Goal: Transaction & Acquisition: Purchase product/service

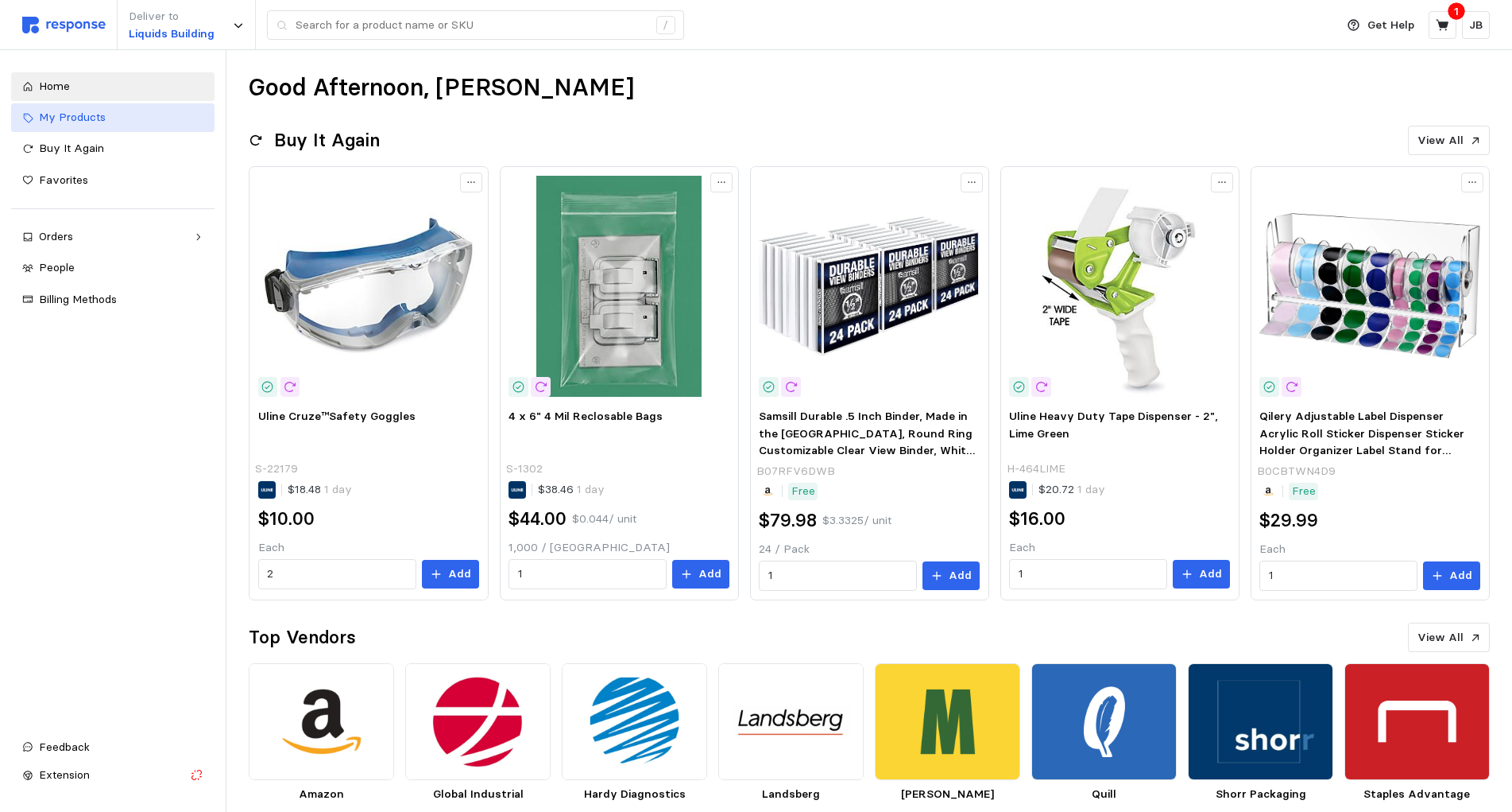
click at [126, 123] on div "My Products" at bounding box center [121, 118] width 164 height 18
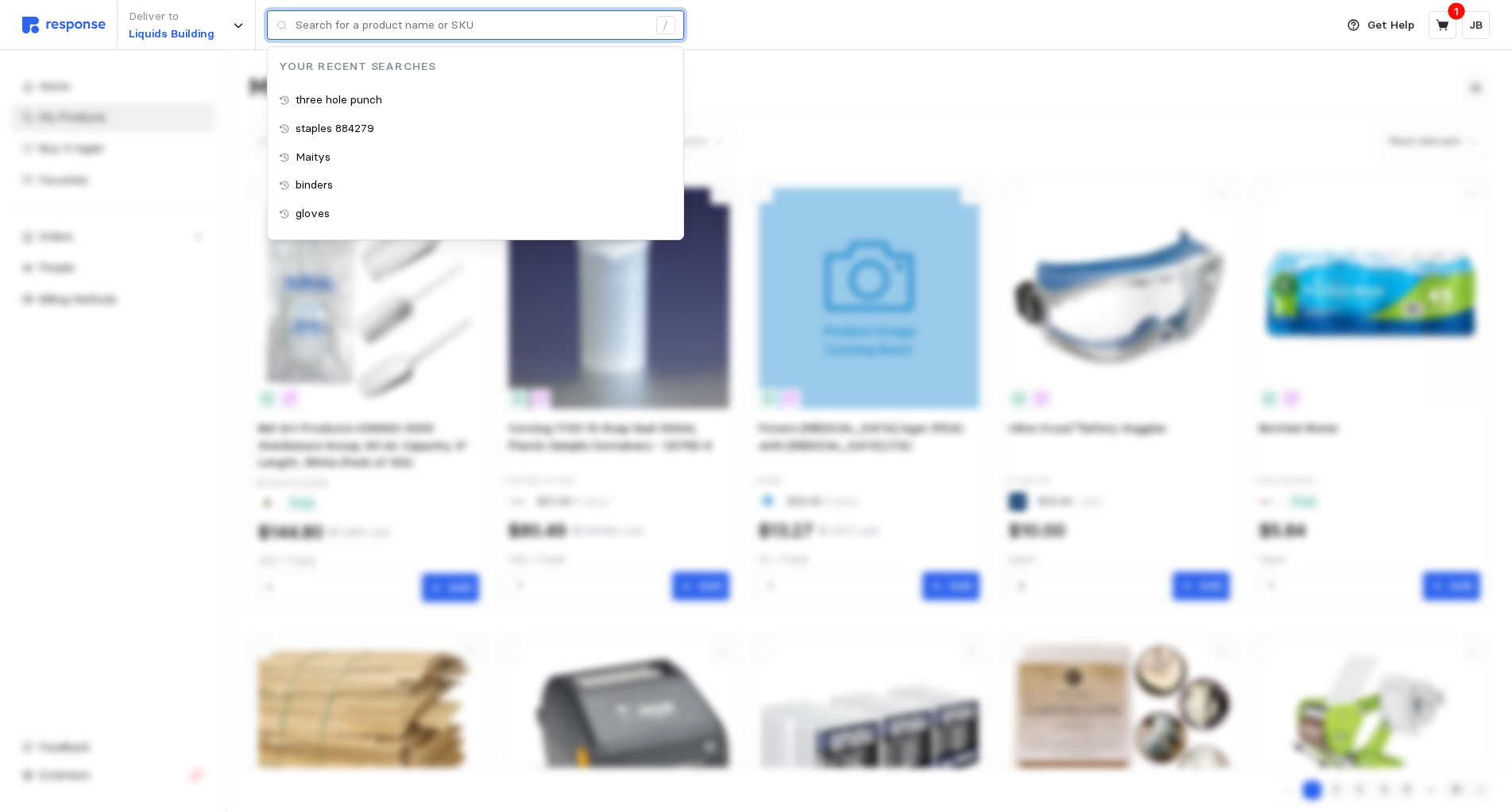
click at [443, 23] on input "text" at bounding box center [472, 25] width 352 height 29
click at [347, 99] on p "three hole punch" at bounding box center [339, 100] width 86 height 18
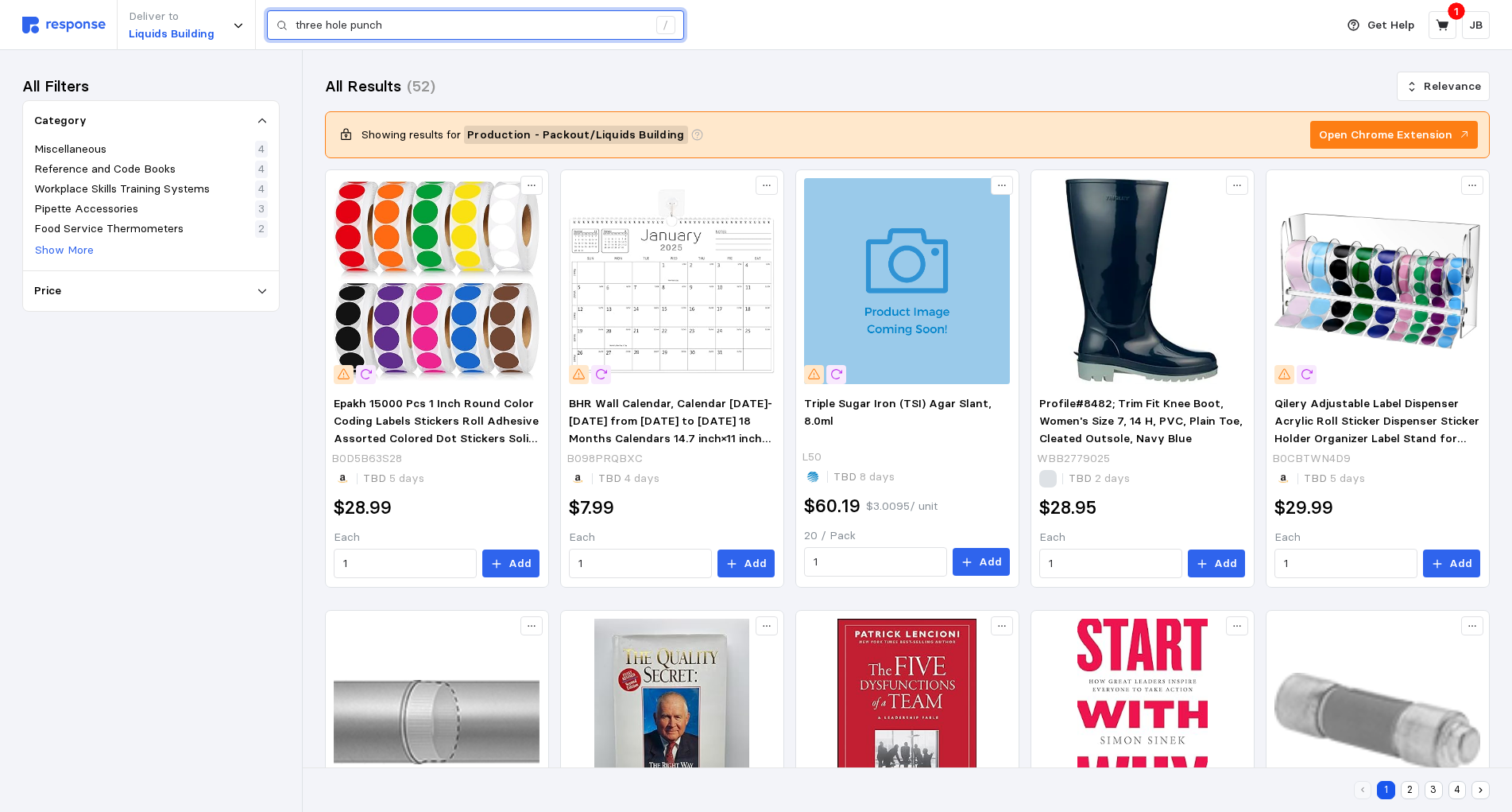
click at [495, 29] on input "three hole punch" at bounding box center [472, 25] width 352 height 29
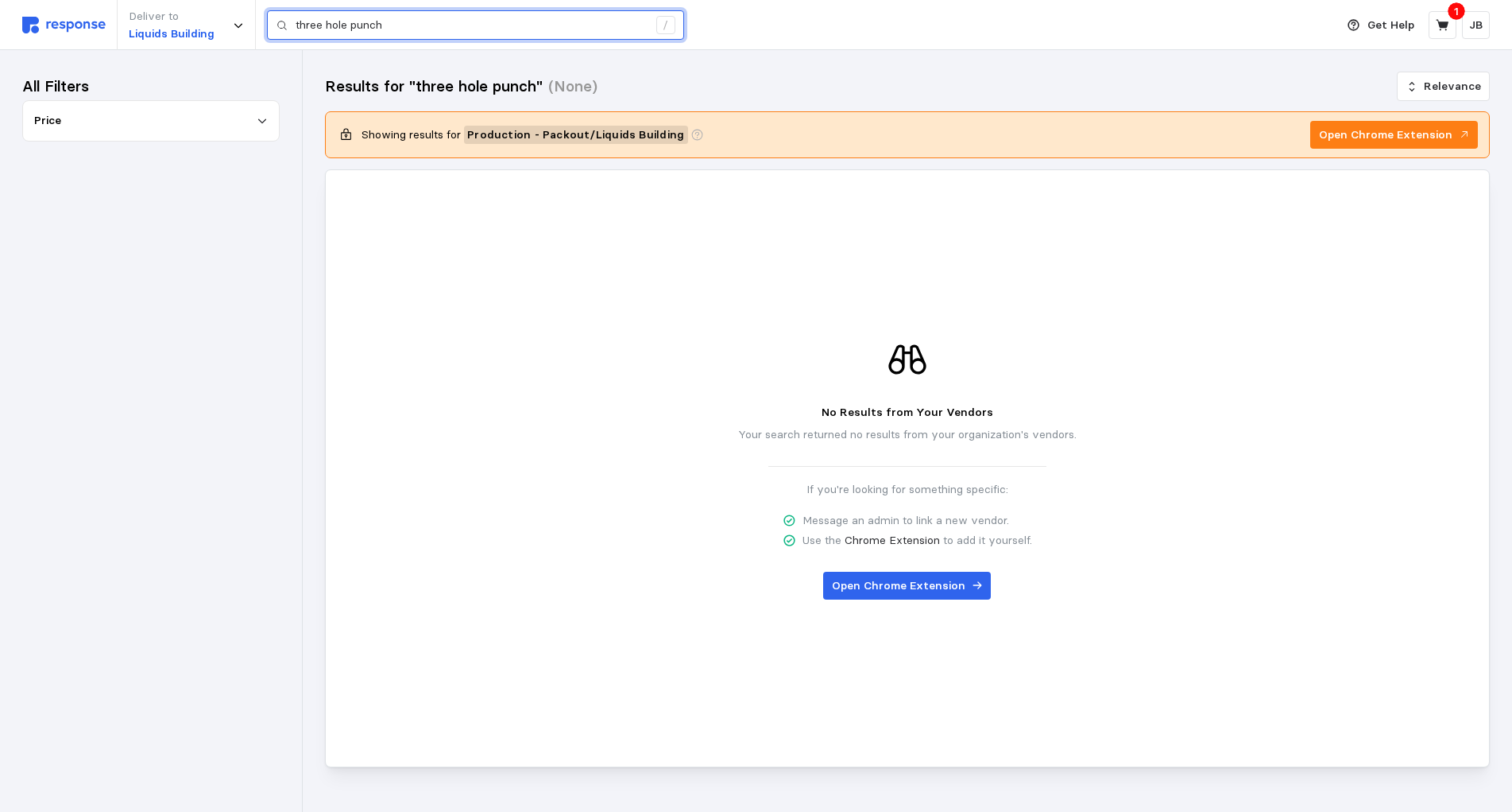
drag, startPoint x: 473, startPoint y: 20, endPoint x: 11, endPoint y: 34, distance: 462.2
click at [296, 34] on input "three hole punch" at bounding box center [472, 25] width 352 height 29
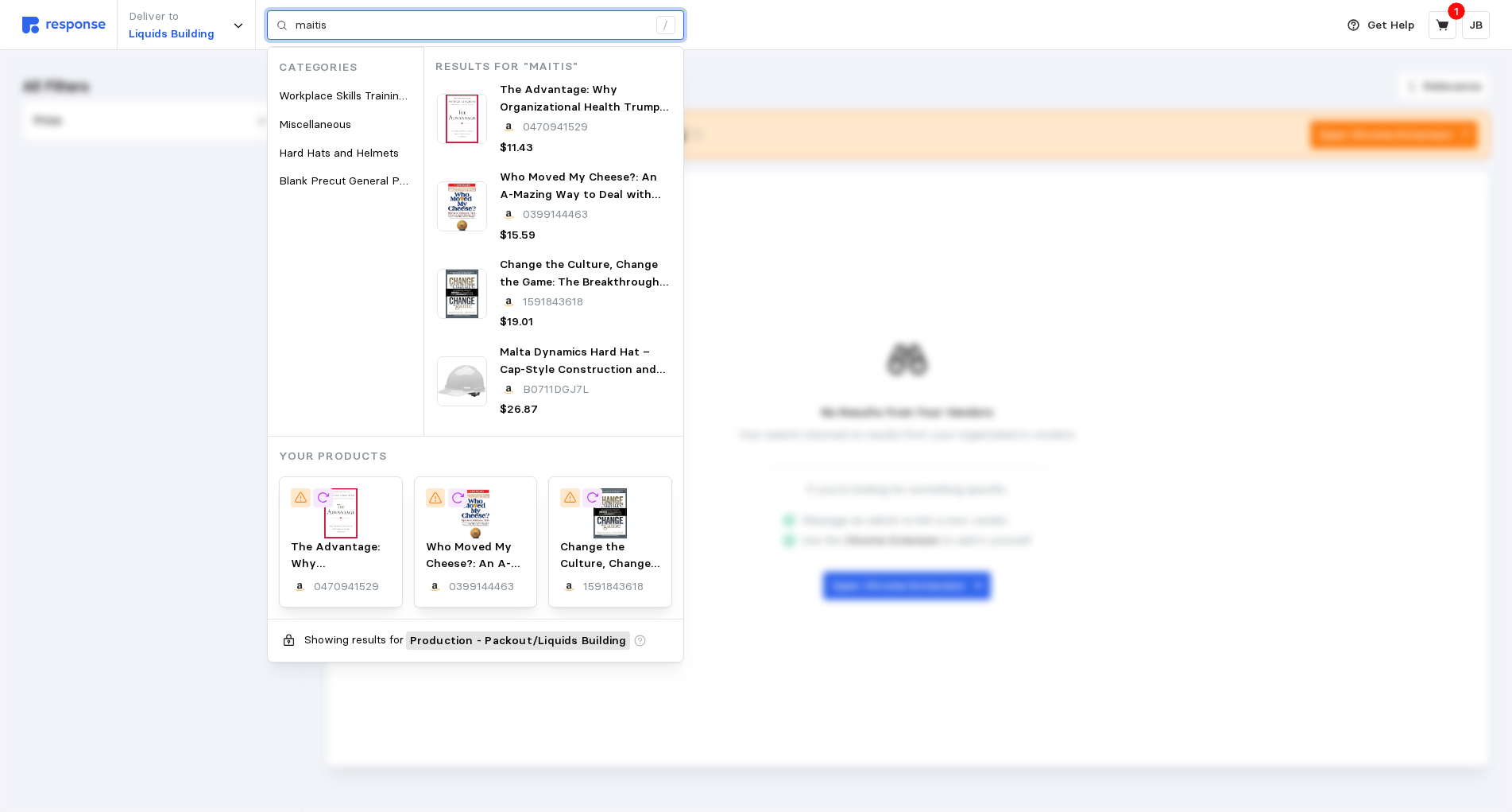
type input "maitis"
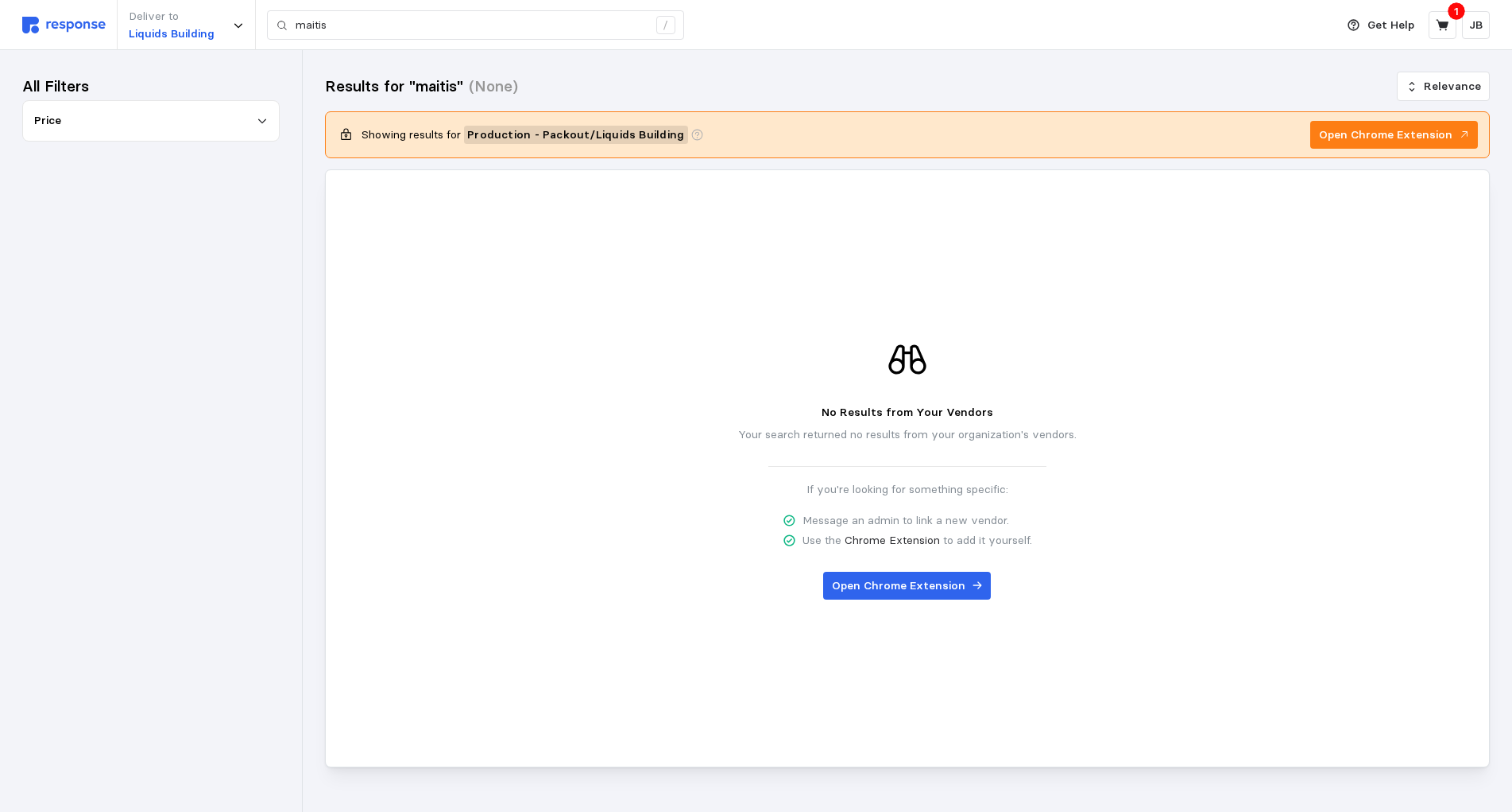
click at [787, 455] on div "No Results from Your Vendors Your search returned no results from your organiza…" at bounding box center [908, 469] width 1142 height 431
click at [348, 34] on input "maitis" at bounding box center [472, 25] width 352 height 29
click at [66, 109] on div "Price" at bounding box center [150, 121] width 255 height 39
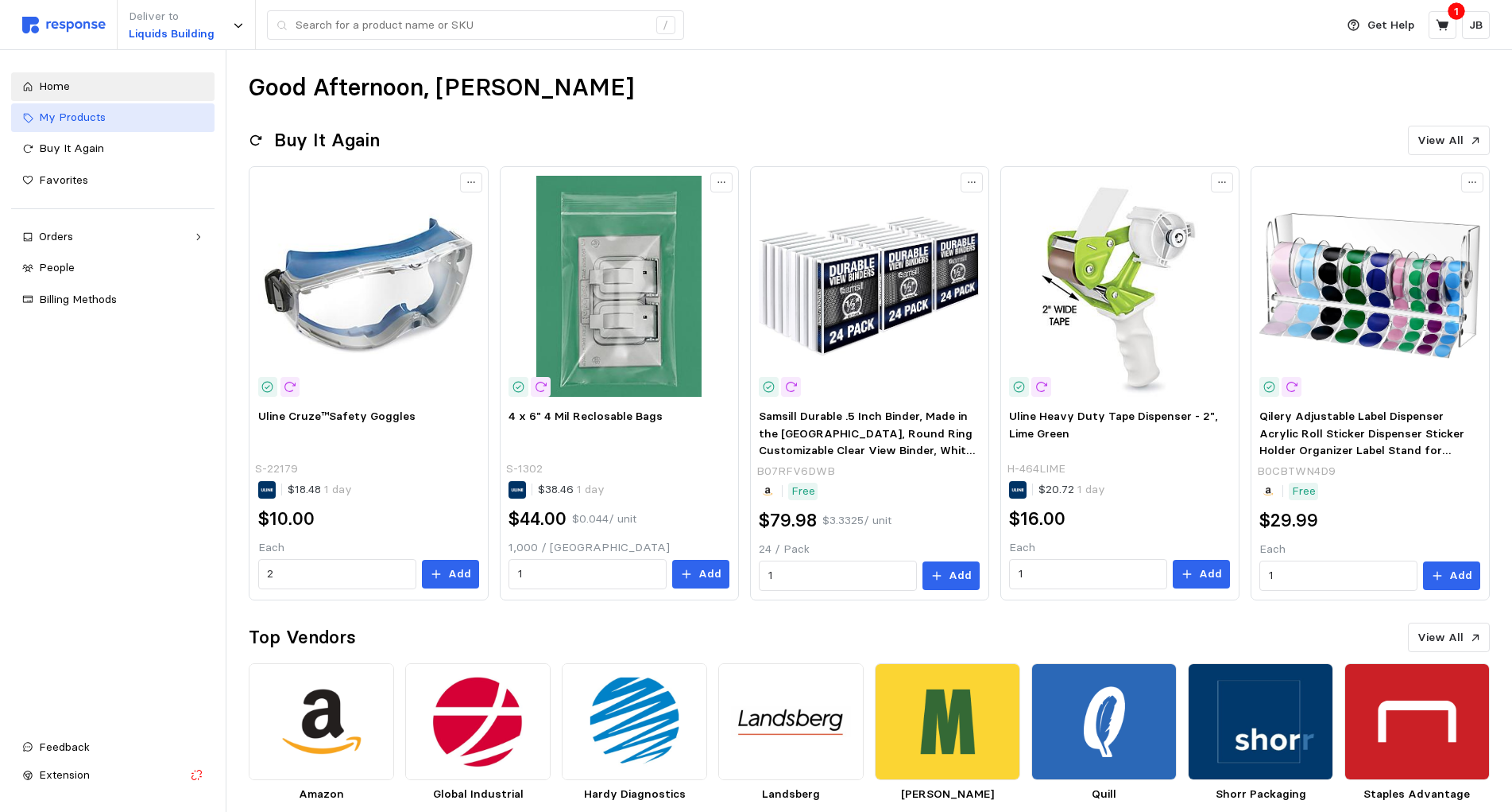
click at [52, 123] on span "My Products" at bounding box center [73, 117] width 67 height 15
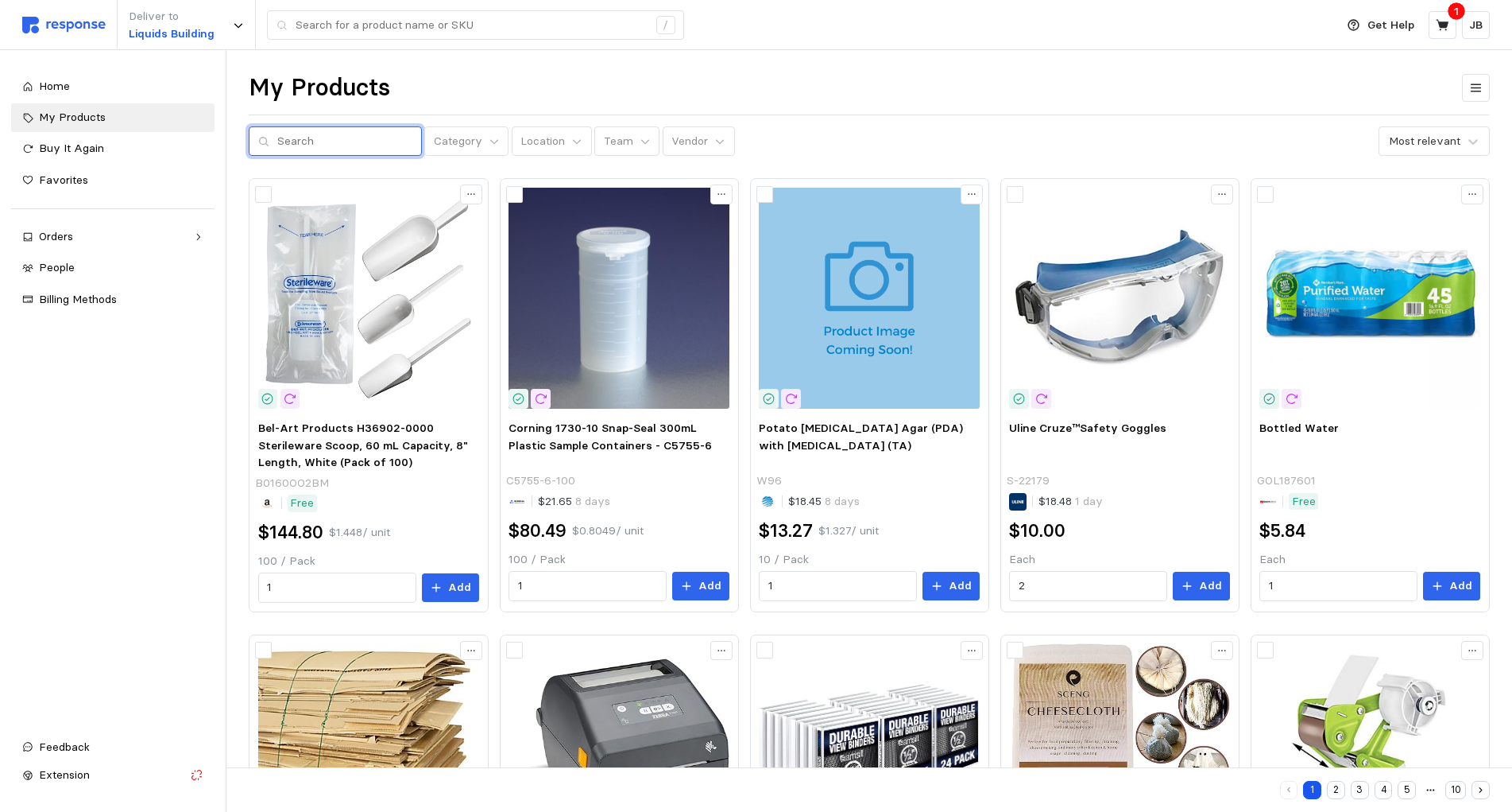
click at [352, 147] on input "text" at bounding box center [345, 141] width 136 height 29
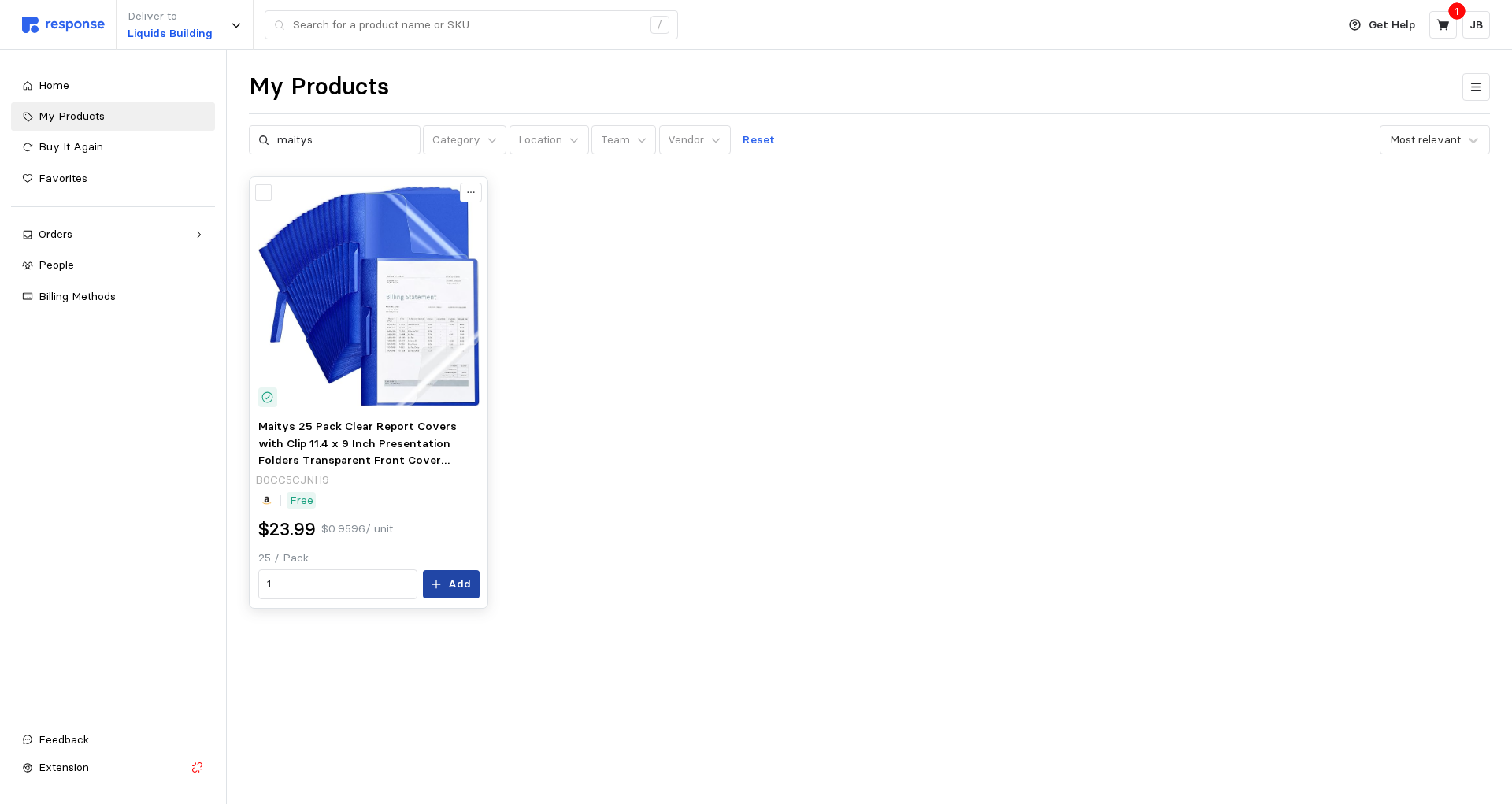
click at [469, 588] on p "Add" at bounding box center [459, 584] width 22 height 18
drag, startPoint x: 356, startPoint y: 142, endPoint x: 200, endPoint y: 141, distance: 156.0
click at [277, 141] on input "maitys" at bounding box center [345, 139] width 134 height 28
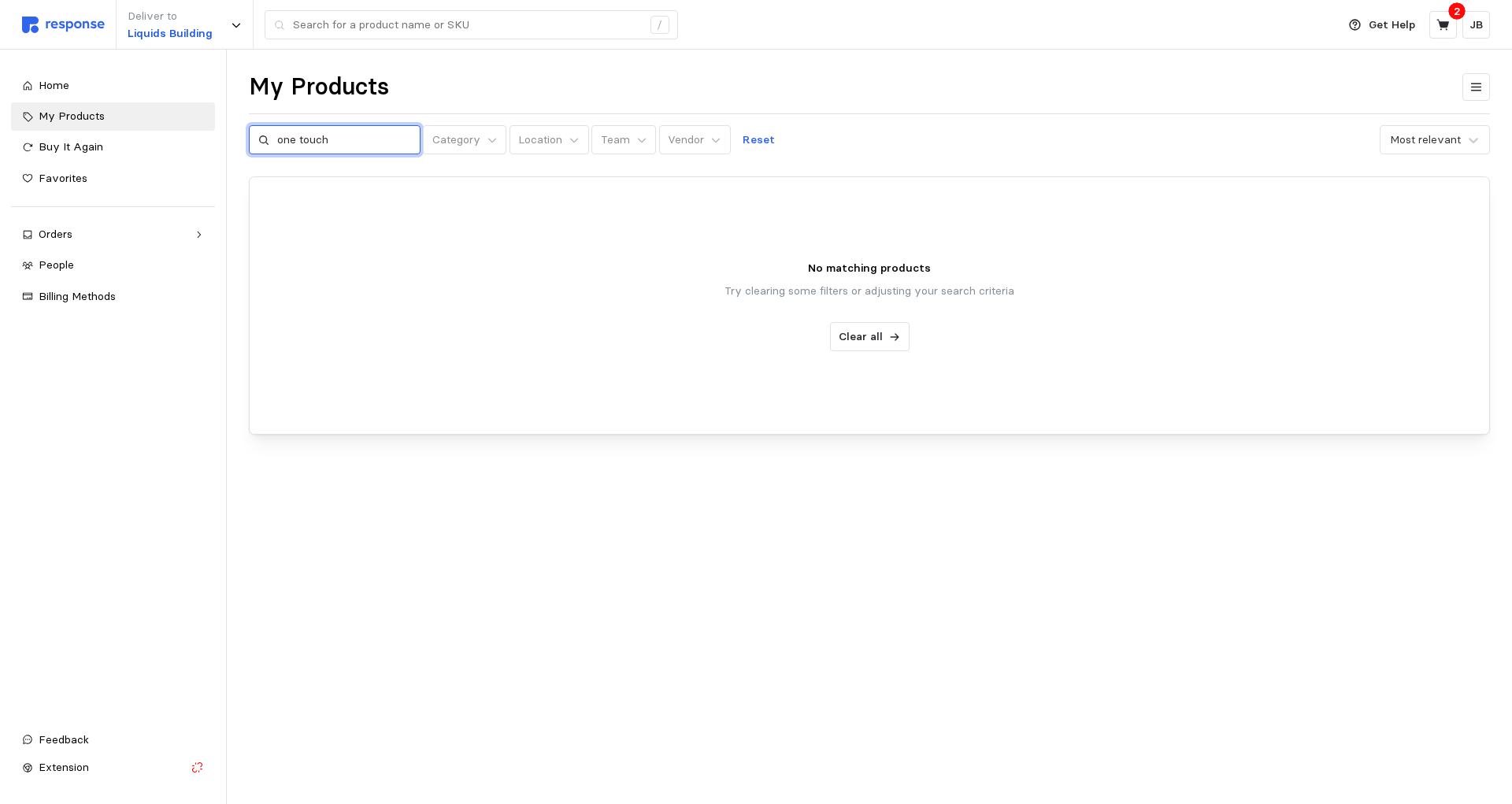
drag, startPoint x: 352, startPoint y: 139, endPoint x: 147, endPoint y: 134, distance: 205.1
click at [277, 134] on input "one touch" at bounding box center [345, 139] width 134 height 28
paste input "One-T"
type input "One-Touch"
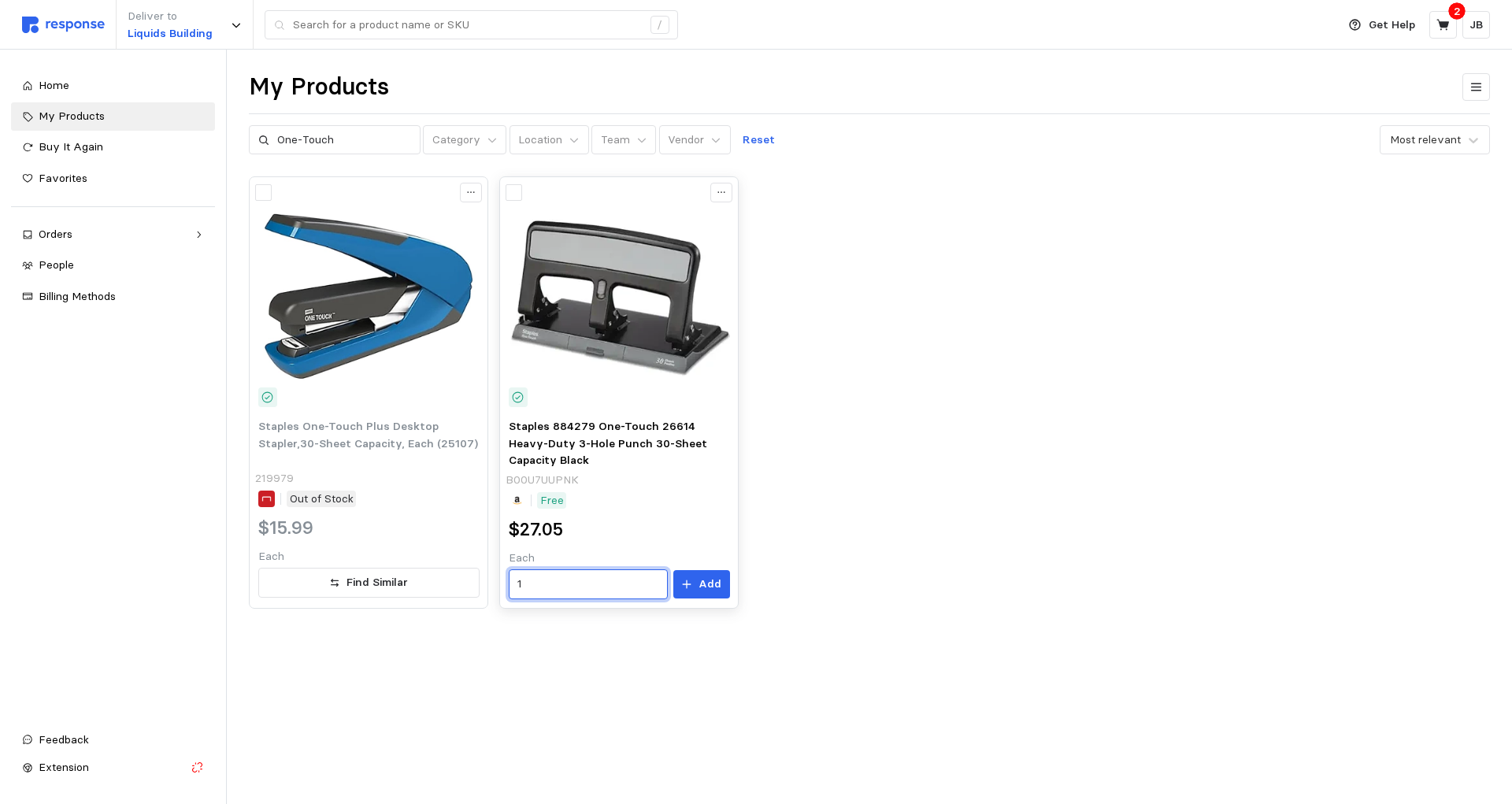
click at [600, 597] on input "1" at bounding box center [587, 584] width 141 height 28
type input "2"
click at [697, 588] on button "Add" at bounding box center [702, 584] width 56 height 28
click at [1454, 26] on button at bounding box center [1443, 24] width 27 height 27
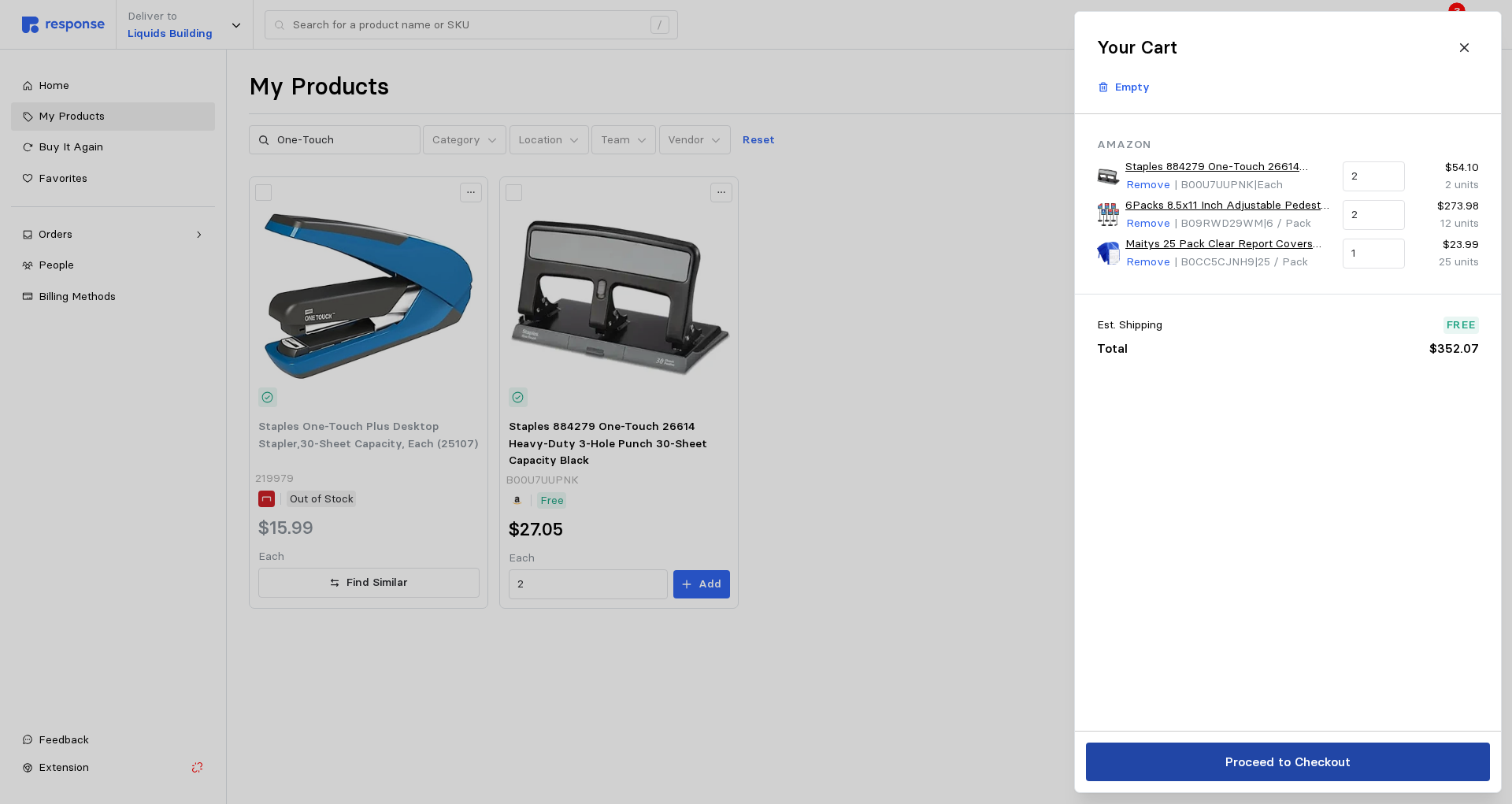
click at [1268, 744] on button "Proceed to Checkout" at bounding box center [1288, 762] width 404 height 39
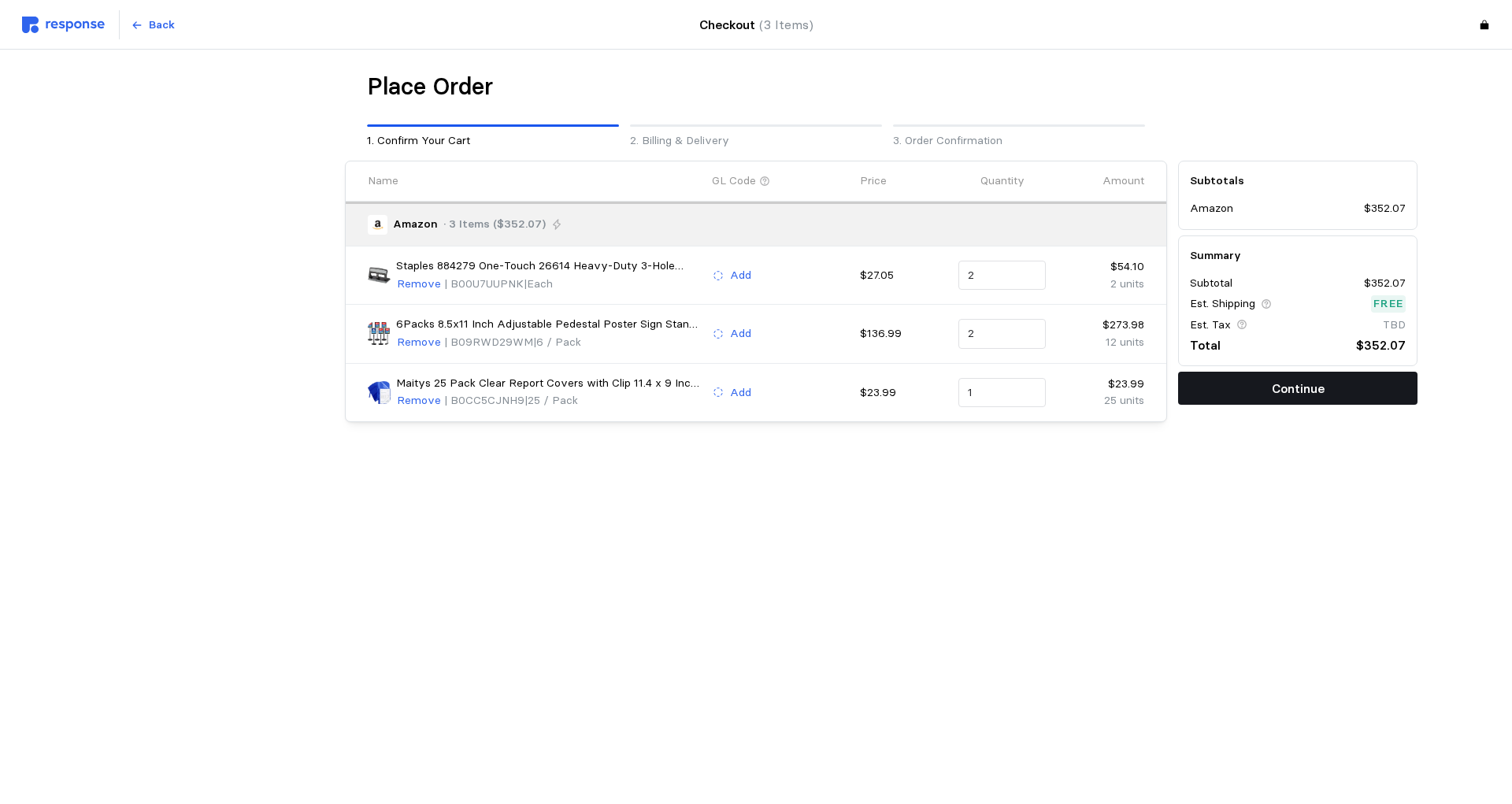
click at [1323, 389] on p "Continue" at bounding box center [1298, 388] width 53 height 19
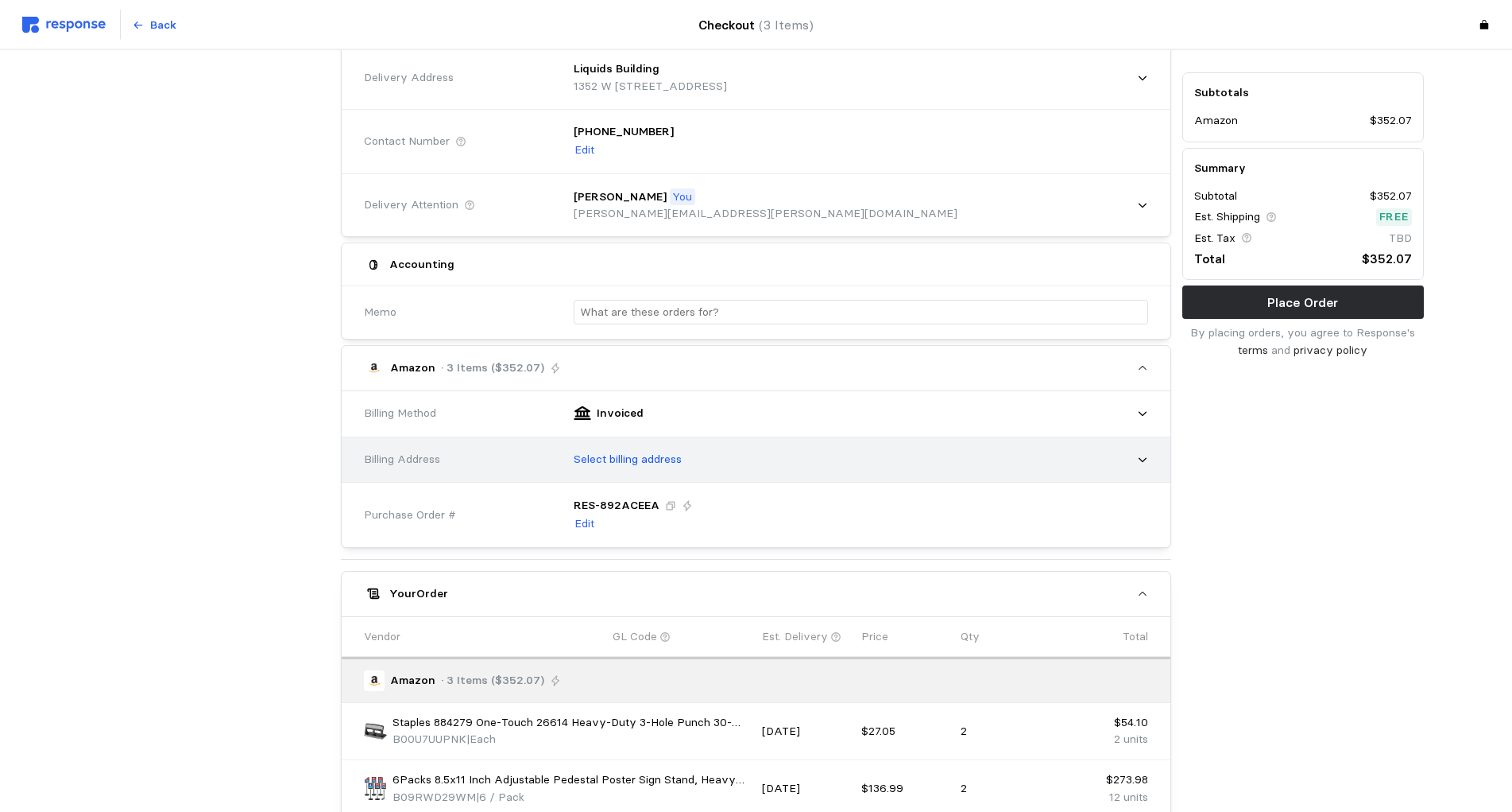
scroll to position [162, 0]
click at [1149, 463] on div "Select billing address" at bounding box center [856, 456] width 597 height 51
click at [1135, 456] on div "Select billing address" at bounding box center [856, 456] width 586 height 39
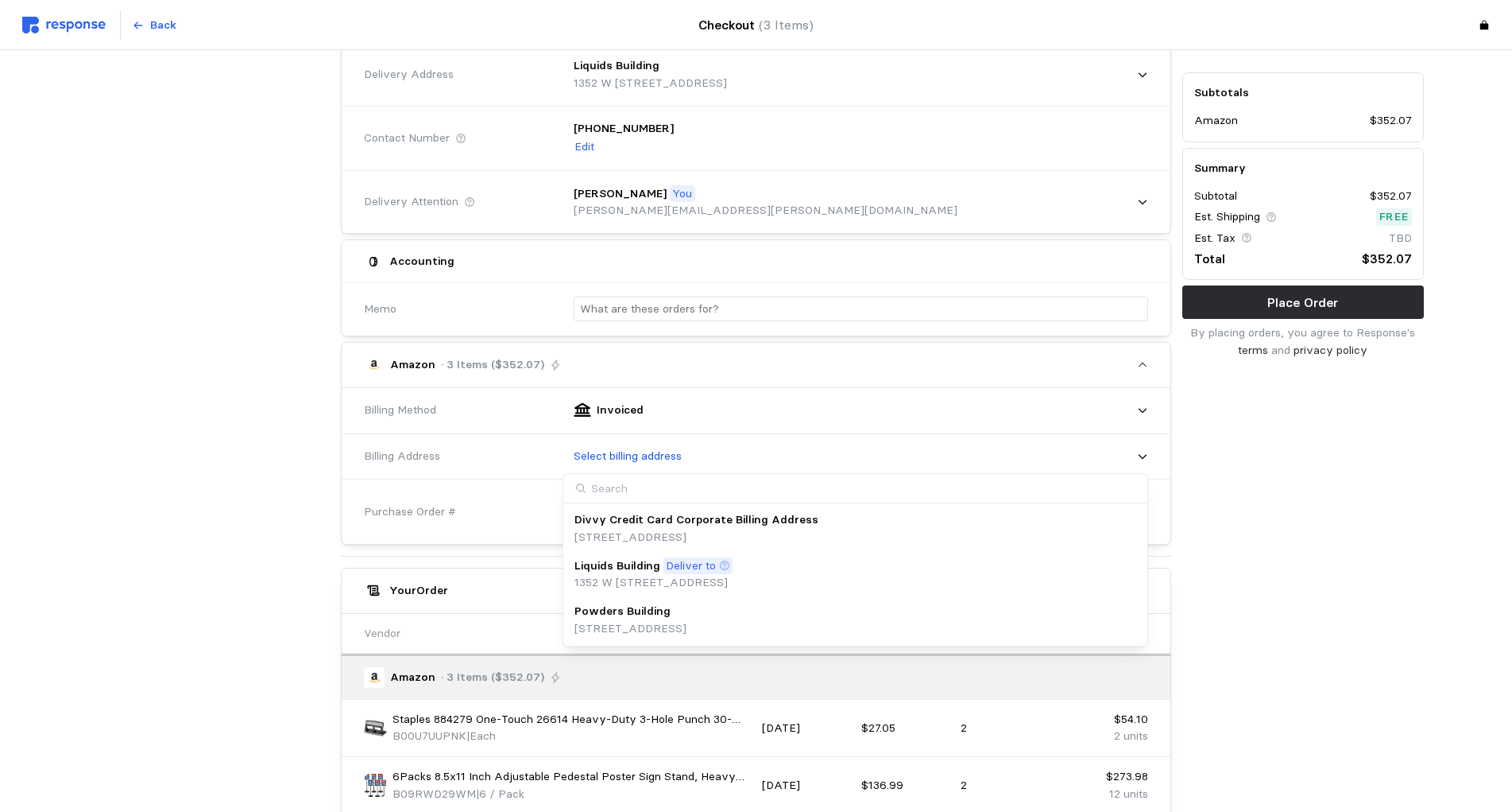
click at [631, 615] on p "Powders Building" at bounding box center [623, 611] width 96 height 18
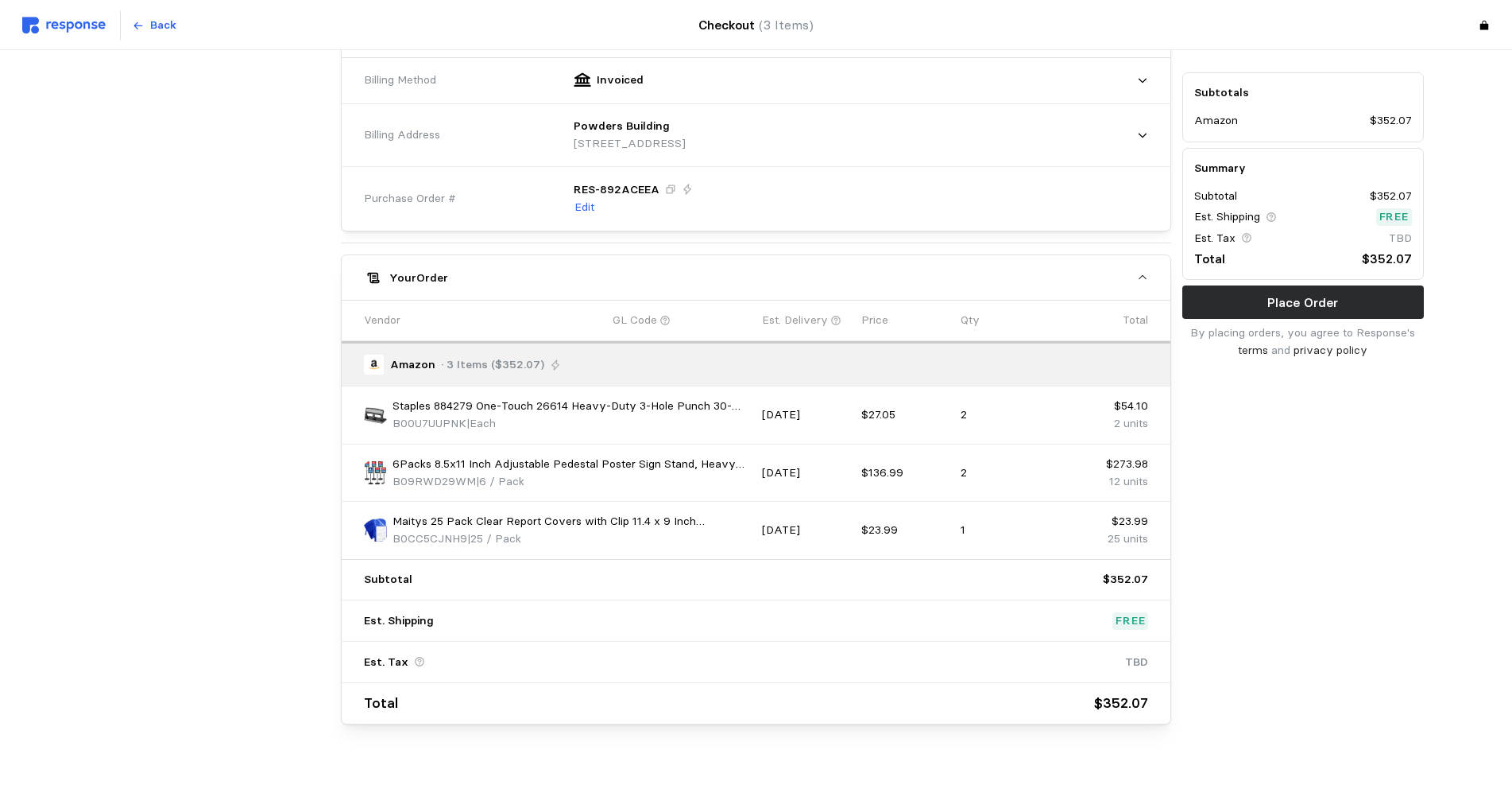
scroll to position [493, 0]
click at [1304, 298] on p "Place Order" at bounding box center [1303, 303] width 71 height 20
